Goal: Task Accomplishment & Management: Use online tool/utility

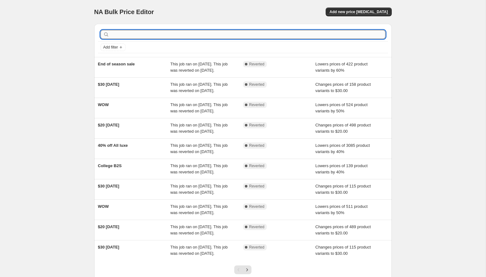
click at [260, 36] on input "text" at bounding box center [247, 34] width 275 height 9
type input "game"
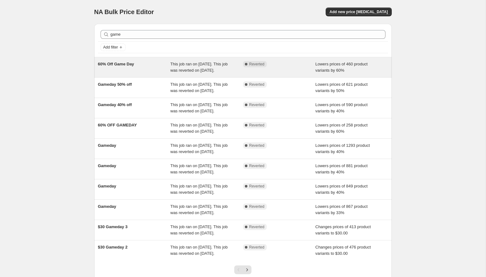
click at [194, 69] on span "This job ran on [DATE]. This job was reverted on [DATE]." at bounding box center [198, 67] width 57 height 11
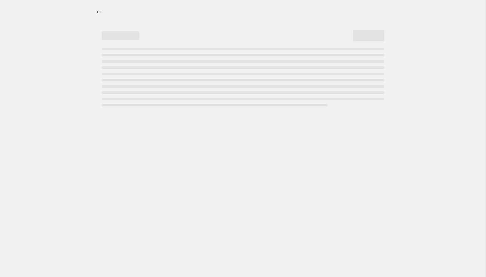
select select "percentage"
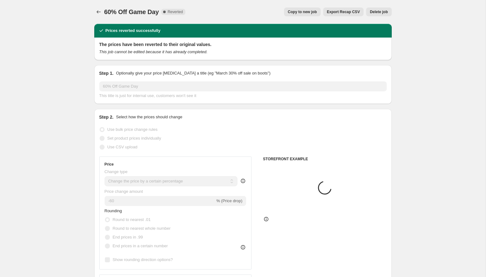
select select "collection"
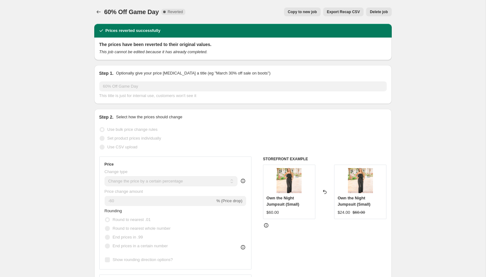
click at [303, 14] on span "Copy to new job" at bounding box center [302, 11] width 29 height 5
select select "percentage"
select select "collection"
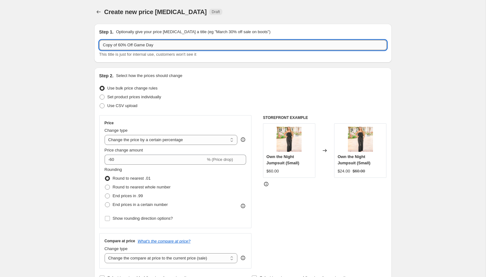
click at [118, 44] on input "Copy of 60% Off Game Day" at bounding box center [242, 45] width 287 height 10
drag, startPoint x: 119, startPoint y: 44, endPoint x: 86, endPoint y: 43, distance: 32.6
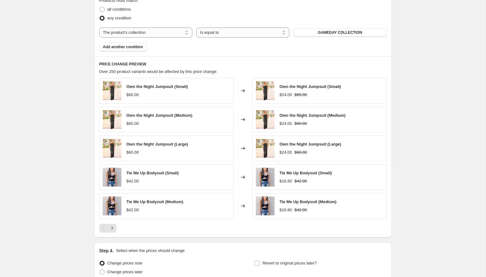
scroll to position [419, 0]
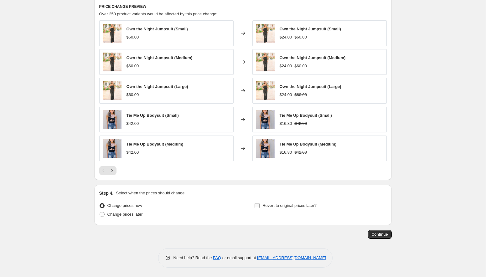
type input "60% Off Game Day"
click at [258, 205] on input "Revert to original prices later?" at bounding box center [256, 205] width 5 height 5
checkbox input "true"
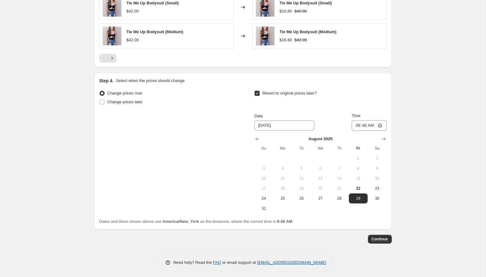
scroll to position [531, 0]
click at [284, 197] on span "25" at bounding box center [283, 198] width 14 height 5
type input "[DATE]"
click at [380, 125] on input "09:48" at bounding box center [368, 125] width 35 height 11
type input "00:00"
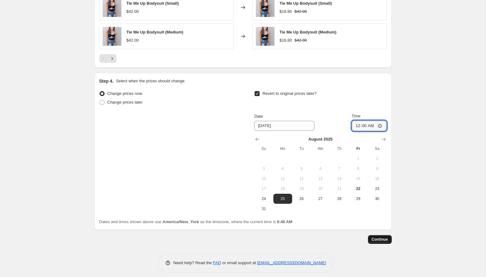
click at [385, 239] on span "Continue" at bounding box center [379, 239] width 16 height 5
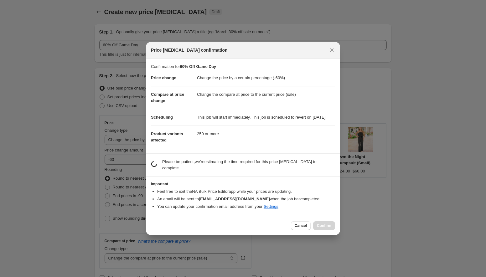
scroll to position [0, 0]
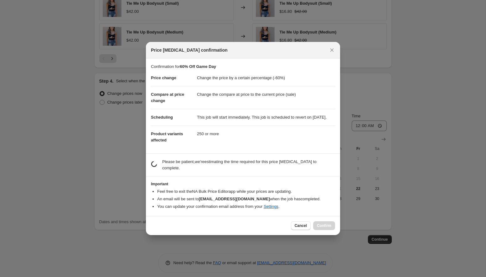
click at [212, 176] on section "estimating job duration... Please be patient, we're estimating the time require…" at bounding box center [243, 165] width 194 height 23
click at [298, 228] on span "Cancel" at bounding box center [300, 225] width 12 height 5
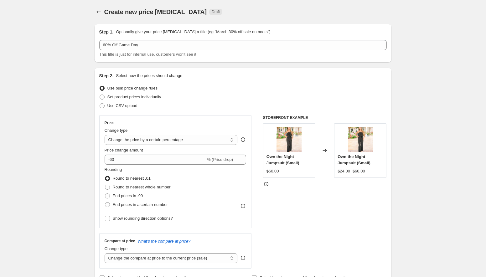
scroll to position [531, 0]
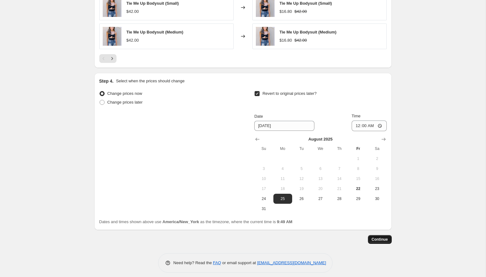
click at [387, 240] on span "Continue" at bounding box center [379, 239] width 16 height 5
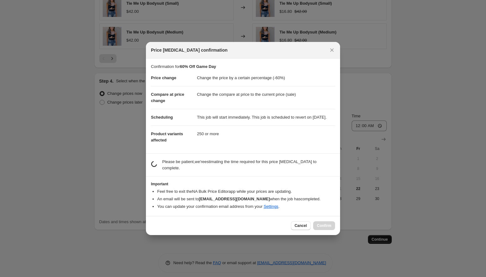
scroll to position [0, 0]
click at [306, 226] on button "Cancel" at bounding box center [301, 225] width 20 height 9
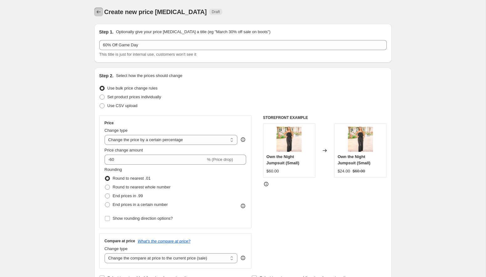
click at [100, 9] on icon "Price change jobs" at bounding box center [98, 12] width 6 height 6
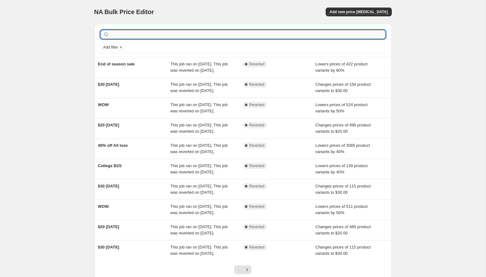
click at [209, 38] on input "text" at bounding box center [247, 34] width 275 height 9
type input "60"
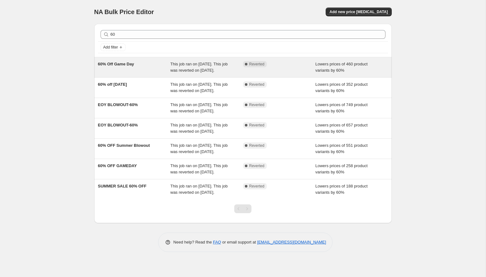
click at [181, 63] on span "This job ran on [DATE]. This job was reverted on [DATE]." at bounding box center [198, 67] width 57 height 11
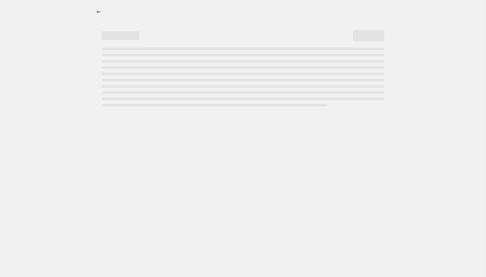
select select "percentage"
select select "collection"
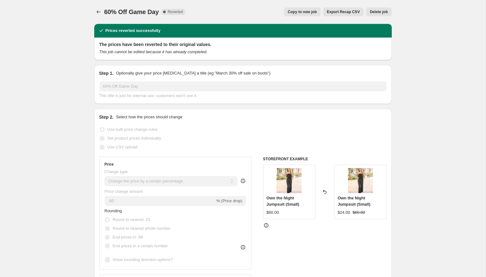
click at [296, 13] on span "Copy to new job" at bounding box center [302, 11] width 29 height 5
select select "percentage"
select select "collection"
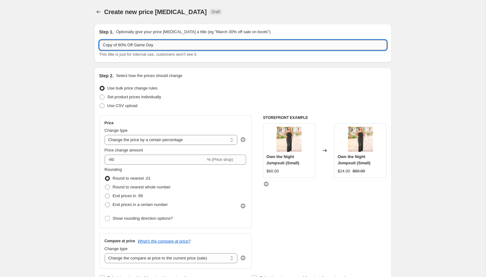
click at [118, 44] on input "Copy of 60% Off Game Day" at bounding box center [242, 45] width 287 height 10
drag, startPoint x: 119, startPoint y: 44, endPoint x: 86, endPoint y: 45, distance: 33.2
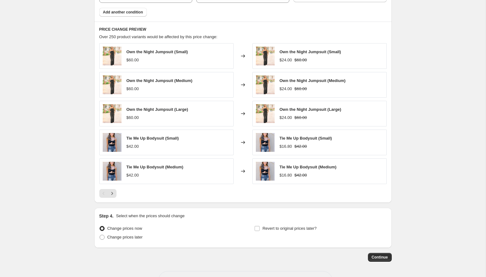
scroll to position [419, 0]
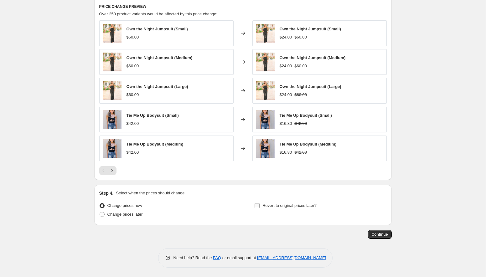
type input "60% Off Game Day"
click at [275, 207] on span "Revert to original prices later?" at bounding box center [289, 205] width 54 height 5
click at [259, 207] on input "Revert to original prices later?" at bounding box center [256, 205] width 5 height 5
checkbox input "true"
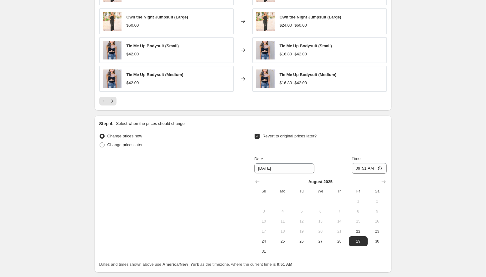
scroll to position [536, 0]
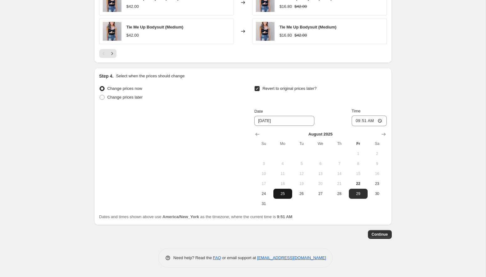
click at [288, 189] on button "25" at bounding box center [282, 194] width 19 height 10
type input "[DATE]"
click at [379, 119] on input "09:51" at bounding box center [368, 120] width 35 height 11
type input "00:00"
click at [377, 235] on span "Continue" at bounding box center [379, 234] width 16 height 5
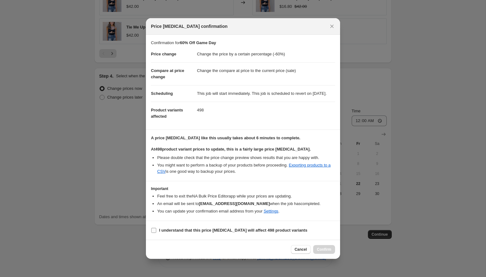
click at [153, 233] on input "I understand that this price [MEDICAL_DATA] will affect 498 product variants" at bounding box center [153, 230] width 5 height 5
checkbox input "true"
click at [318, 252] on span "Confirm" at bounding box center [324, 249] width 14 height 5
